Goal: Task Accomplishment & Management: Complete application form

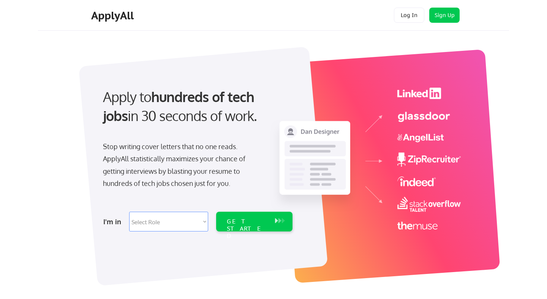
click at [199, 213] on select "Select Role Software Engineering Product Management Customer Success Sales UI/U…" at bounding box center [168, 222] width 79 height 20
select select ""engineering""
click at [129, 212] on select "Select Role Software Engineering Product Management Customer Success Sales UI/U…" at bounding box center [168, 222] width 79 height 20
select select ""engineering""
click at [232, 226] on div "GET STARTED" at bounding box center [247, 222] width 48 height 20
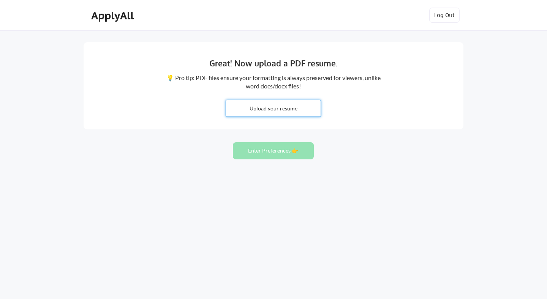
click at [296, 107] on input "file" at bounding box center [273, 108] width 95 height 16
type input "C:\fakepath\Shiva_Software Engineer 6 (3).pdf"
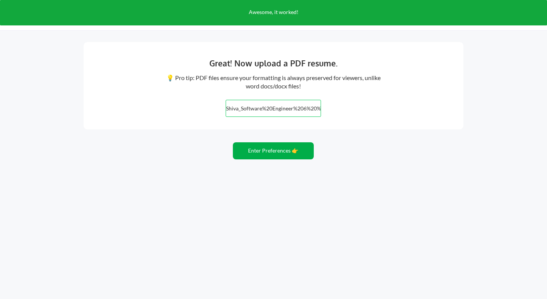
click at [271, 157] on button "Enter Preferences 👉" at bounding box center [273, 150] width 81 height 17
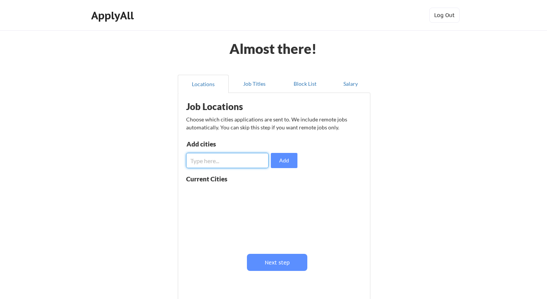
click at [249, 165] on input "input" at bounding box center [227, 160] width 82 height 15
type input "usa"
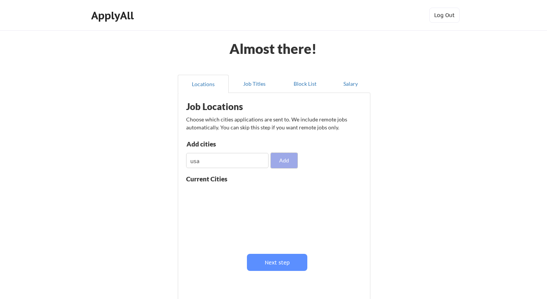
click at [273, 161] on button "Add" at bounding box center [284, 160] width 27 height 15
click at [273, 194] on button at bounding box center [274, 194] width 6 height 6
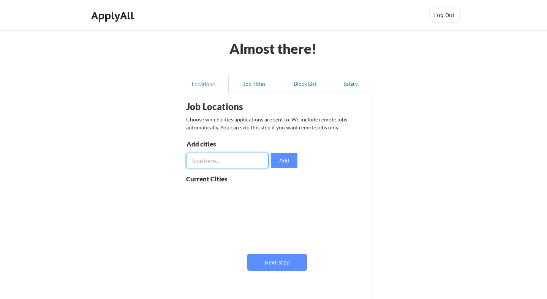
click at [247, 159] on input "input" at bounding box center [227, 160] width 82 height 15
type input "United States"
click at [291, 164] on button "Add" at bounding box center [284, 160] width 27 height 15
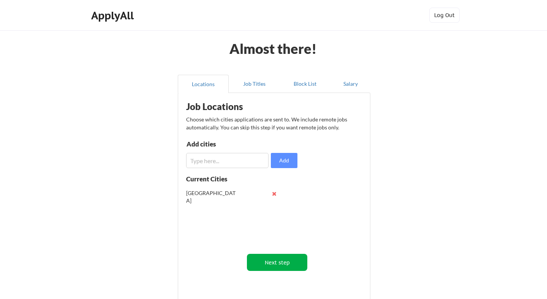
click at [282, 262] on button "Next step" at bounding box center [277, 262] width 60 height 17
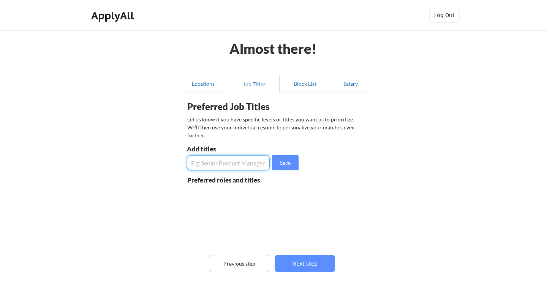
click at [245, 163] on input "input" at bounding box center [228, 162] width 83 height 15
type input "Software Engineer"
click at [284, 169] on button "Save" at bounding box center [285, 162] width 27 height 15
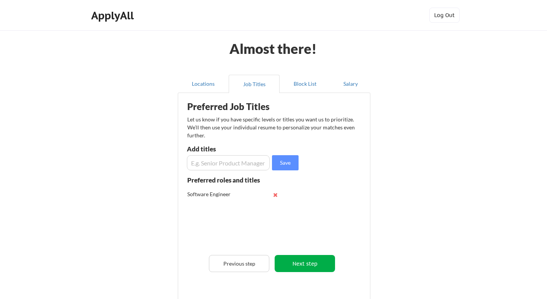
click at [297, 266] on button "Next step" at bounding box center [305, 263] width 60 height 17
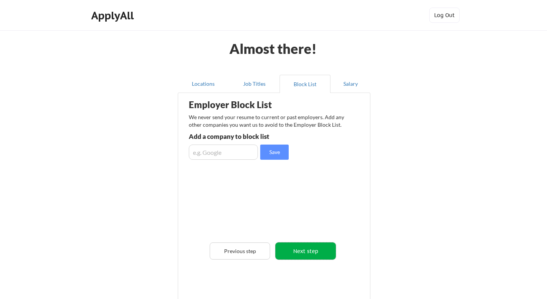
click at [295, 248] on button "Next step" at bounding box center [305, 251] width 60 height 17
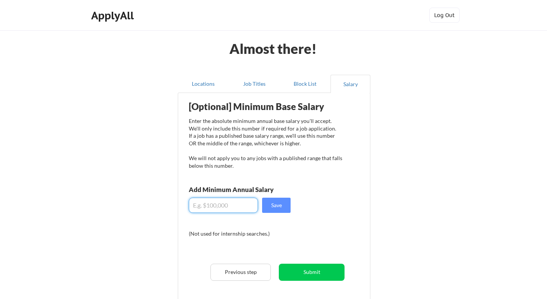
click at [251, 206] on input "input" at bounding box center [223, 205] width 69 height 15
type input "$60,000"
click at [295, 270] on button "Submit" at bounding box center [312, 272] width 66 height 17
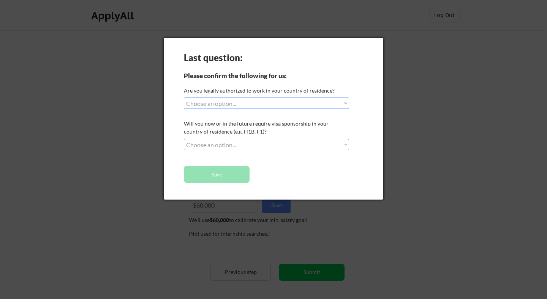
click at [240, 109] on div "Last question: Please confirm the following for us: Are you legally authorized …" at bounding box center [274, 119] width 220 height 162
click at [242, 104] on select "Choose an option... Yes, I am a US Citizen Yes, I am a Canadian Citizen Yes, I …" at bounding box center [266, 103] width 165 height 11
select select ""yes__i_am_here_on_a_visa__h1b__opt__etc__""
click at [184, 98] on select "Choose an option... Yes, I am a US Citizen Yes, I am a Canadian Citizen Yes, I …" at bounding box center [266, 103] width 165 height 11
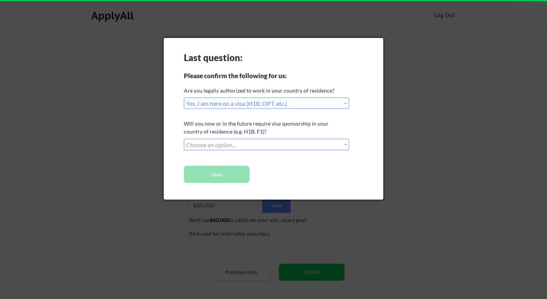
click at [245, 146] on select "Choose an option... No, I will not need sponsorship Yes, I will need sponsorship" at bounding box center [266, 144] width 165 height 11
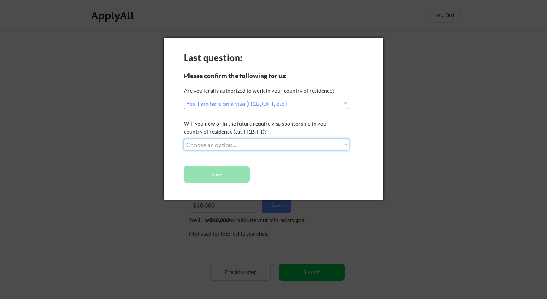
select select ""yes__i_will_need_sponsorship""
click at [184, 139] on select "Choose an option... No, I will not need sponsorship Yes, I will need sponsorship" at bounding box center [266, 144] width 165 height 11
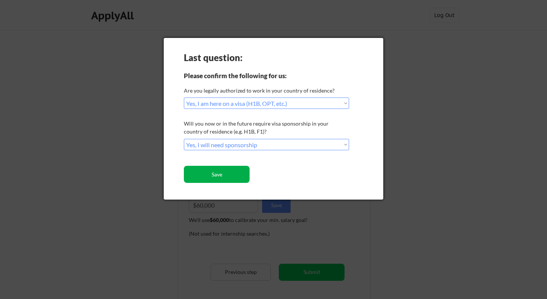
click at [227, 175] on button "Save" at bounding box center [217, 174] width 66 height 17
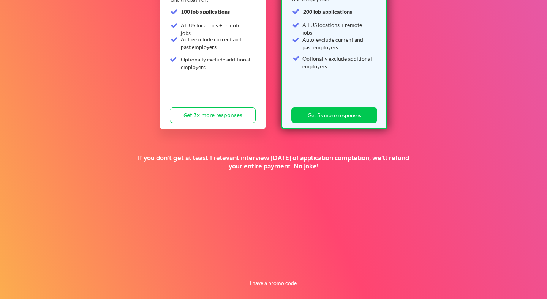
scroll to position [146, 0]
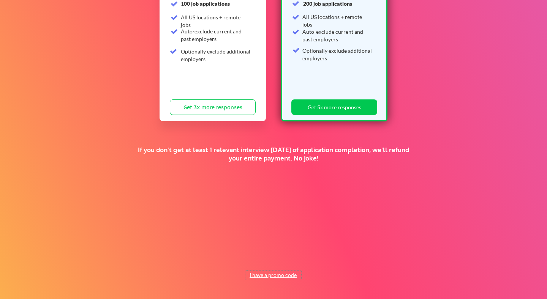
click at [292, 277] on button "I have a promo code" at bounding box center [273, 275] width 56 height 9
click at [289, 276] on button "I have a promo code" at bounding box center [273, 275] width 56 height 9
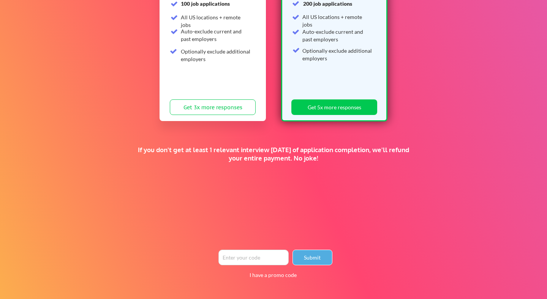
click at [318, 243] on div "Supercharge your job search for the price of a fancy dinner. FALL SALE 🍂 Standa…" at bounding box center [273, 91] width 547 height 415
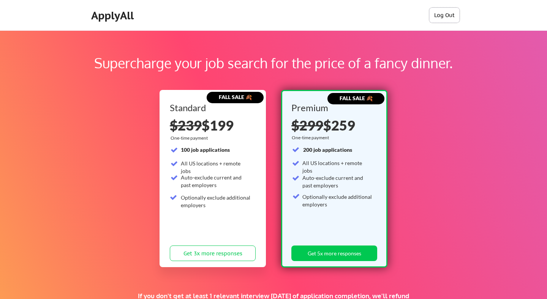
click at [450, 14] on button "Log Out" at bounding box center [444, 15] width 30 height 15
